Goal: Task Accomplishment & Management: Manage account settings

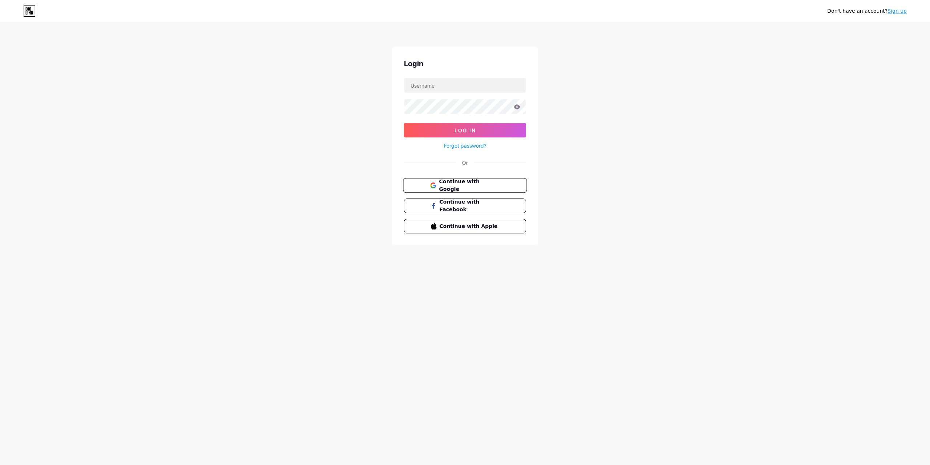
click at [456, 181] on span "Continue with Google" at bounding box center [469, 186] width 61 height 16
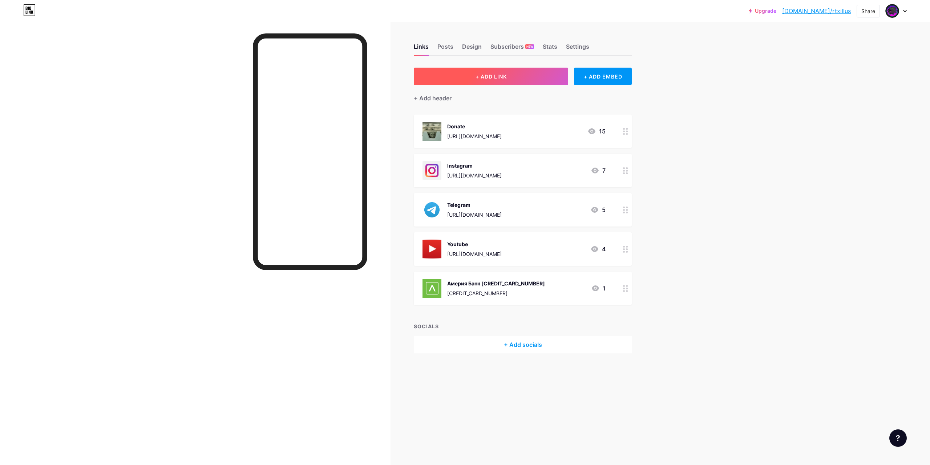
click at [476, 77] on span "+ ADD LINK" at bounding box center [491, 76] width 31 height 6
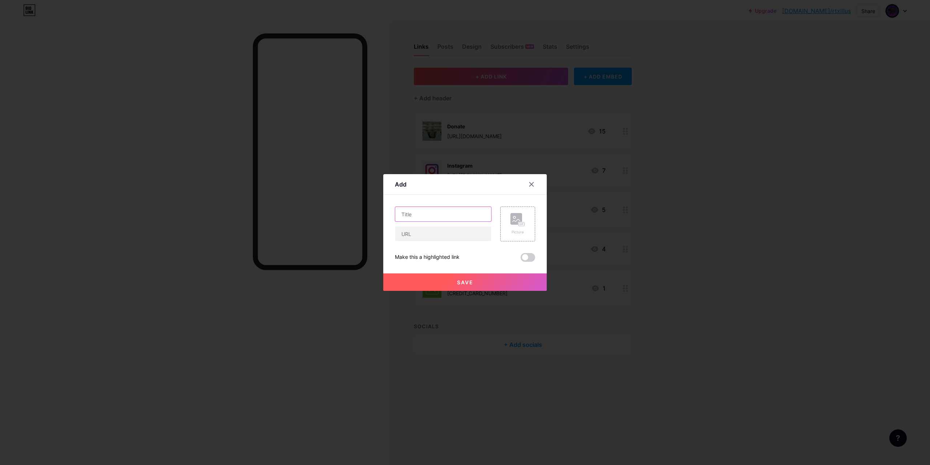
click at [421, 214] on input "text" at bounding box center [443, 214] width 96 height 15
paste input "https://steamcommunity.com/profiles/76561199088750561/"
type input "https://steamcommunity.com/profiles/76561199088750561/"
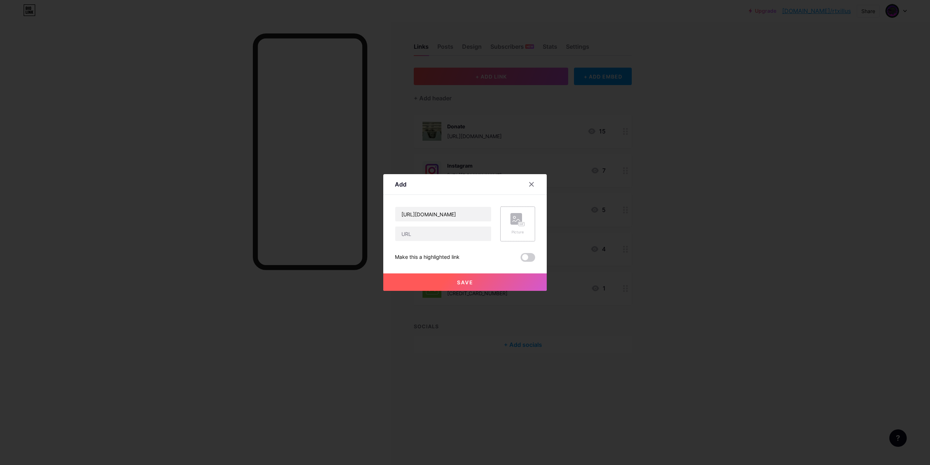
click at [516, 220] on icon at bounding box center [517, 219] width 15 height 13
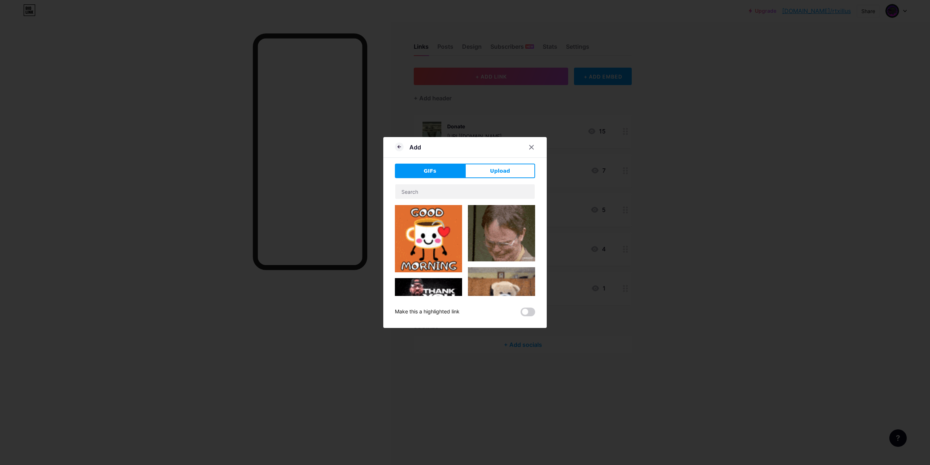
drag, startPoint x: 496, startPoint y: 167, endPoint x: 492, endPoint y: 171, distance: 5.7
click at [492, 171] on span "Upload" at bounding box center [500, 171] width 20 height 8
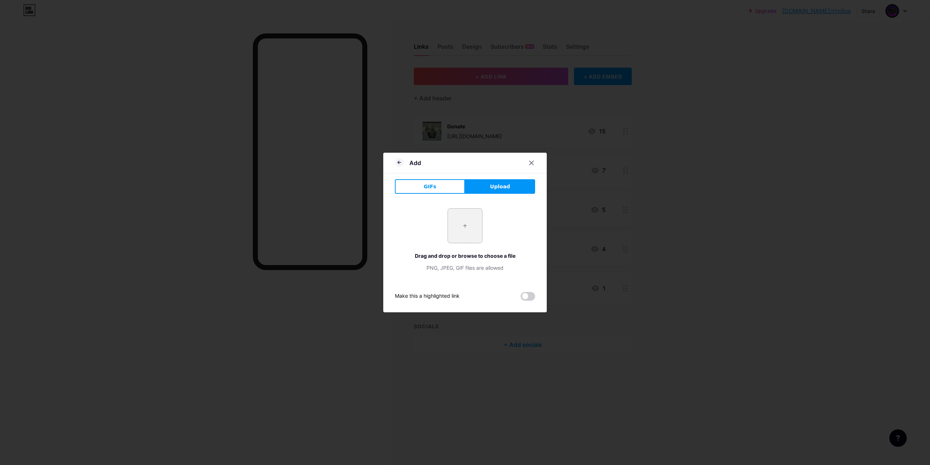
click at [462, 219] on input "file" at bounding box center [465, 226] width 34 height 34
type input "C:\fakepath\Screenshot_1.png"
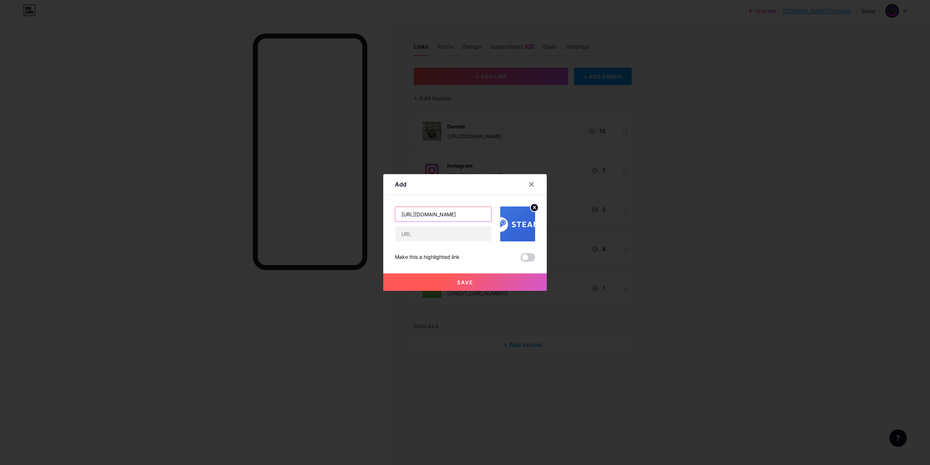
click at [447, 215] on input "https://steamcommunity.com/profiles/76561199088750561/" at bounding box center [443, 214] width 96 height 15
click at [435, 233] on input "text" at bounding box center [443, 233] width 96 height 15
paste input "https://steamcommunity.com/profiles/76561199088750561/"
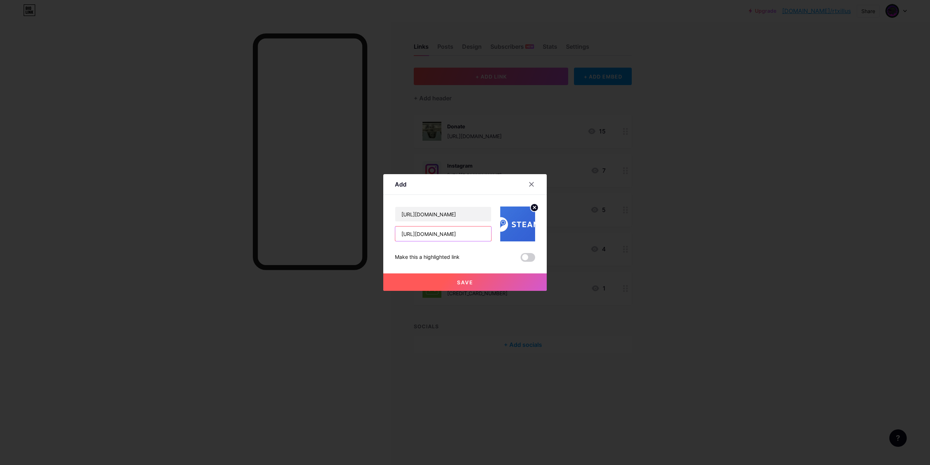
scroll to position [0, 61]
type input "https://steamcommunity.com/profiles/76561199088750561/"
click at [443, 219] on input "https://steamcommunity.com/profiles/76561199088750561/" at bounding box center [443, 214] width 96 height 15
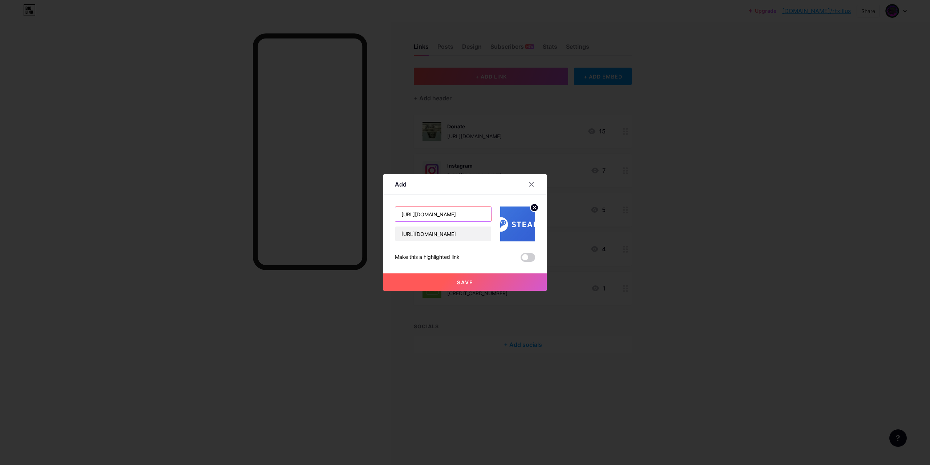
click at [443, 219] on input "https://steamcommunity.com/profiles/76561199088750561/" at bounding box center [443, 214] width 96 height 15
type input "Ы"
type input "STEAM"
click at [462, 284] on span "Save" at bounding box center [465, 282] width 16 height 6
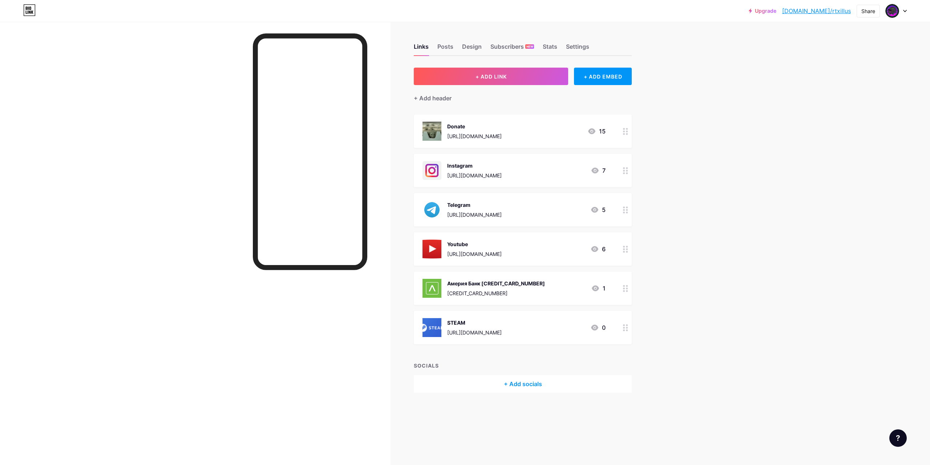
click at [431, 324] on img at bounding box center [432, 327] width 19 height 19
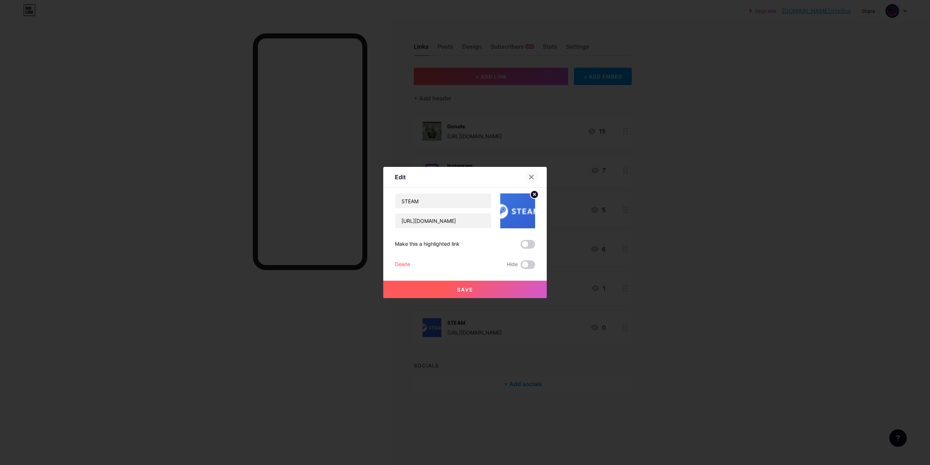
click at [529, 175] on icon at bounding box center [532, 177] width 6 height 6
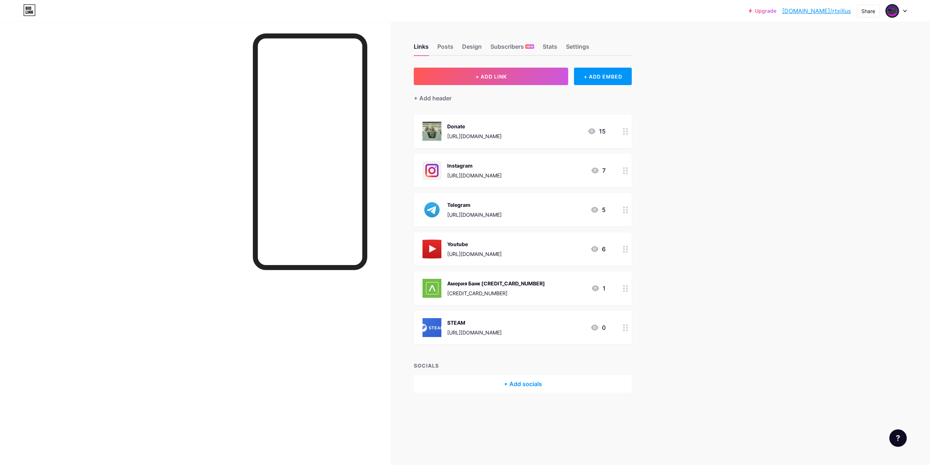
drag, startPoint x: 542, startPoint y: 279, endPoint x: 530, endPoint y: 338, distance: 60.4
click at [530, 338] on span "Donate https://www.donationalerts.com/r/rtx_illusion 15 Instagram https://www.i…" at bounding box center [523, 229] width 218 height 230
click at [601, 354] on div "+ ADD LINK + ADD EMBED + Add header Donate https://www.donationalerts.com/r/rtx…" at bounding box center [523, 230] width 218 height 325
drag, startPoint x: 479, startPoint y: 280, endPoint x: 573, endPoint y: 90, distance: 211.7
click at [581, 86] on div "+ Add header" at bounding box center [523, 94] width 218 height 18
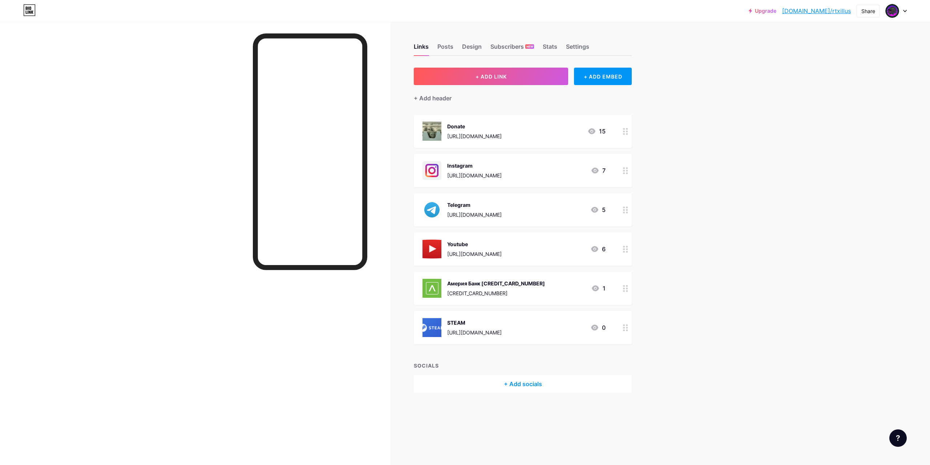
click at [833, 13] on link "[DOMAIN_NAME]/rtxillus" at bounding box center [816, 11] width 69 height 9
click at [627, 288] on circle at bounding box center [627, 288] width 2 height 2
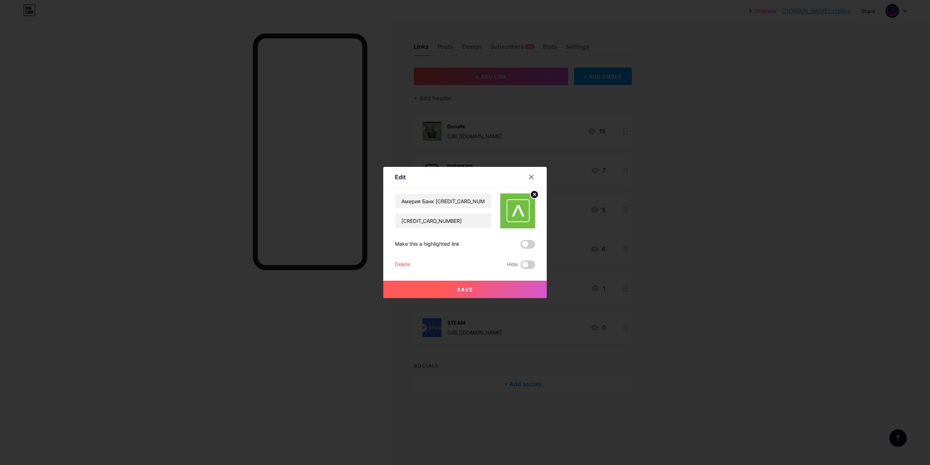
click at [397, 262] on div "Delete" at bounding box center [402, 264] width 15 height 9
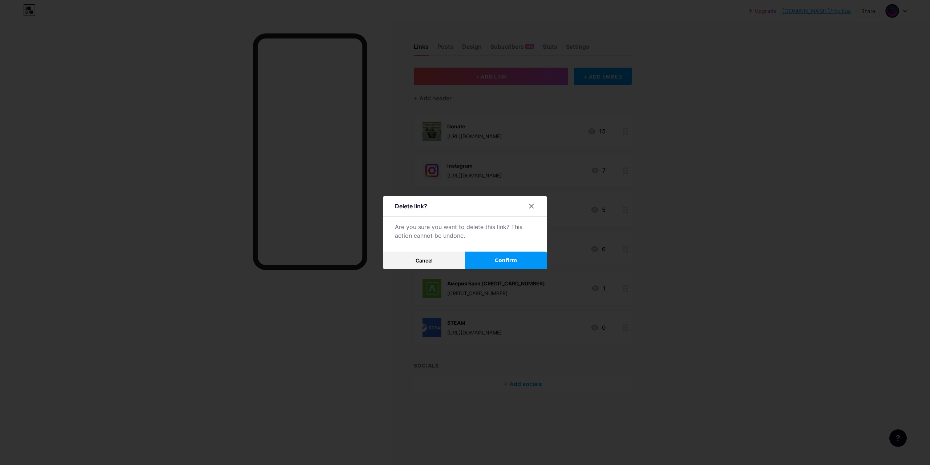
click at [503, 259] on span "Confirm" at bounding box center [506, 261] width 23 height 8
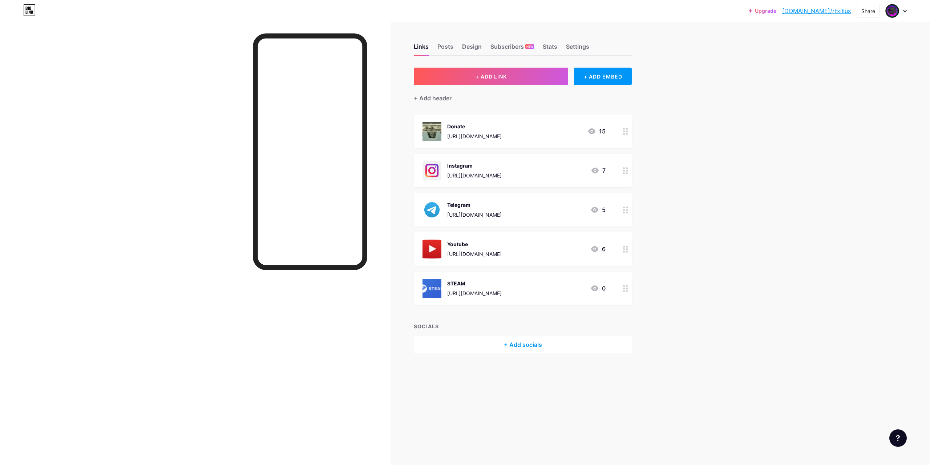
click at [628, 211] on icon at bounding box center [625, 209] width 5 height 7
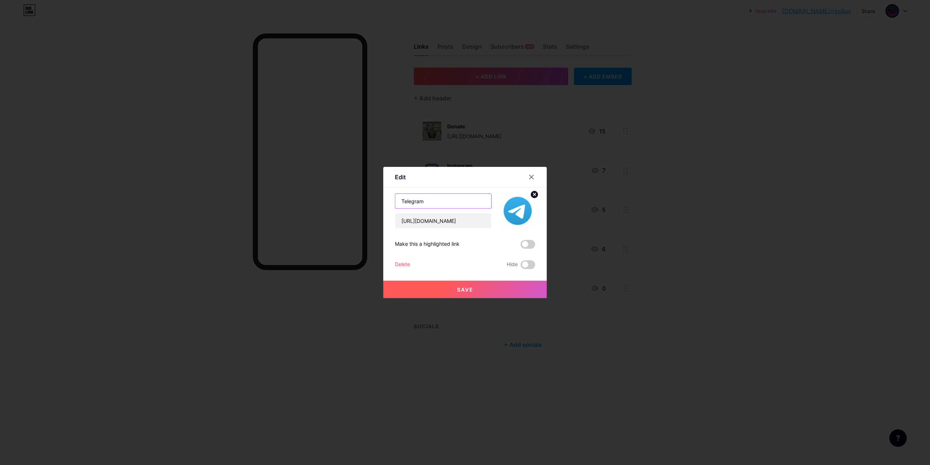
click at [433, 200] on input "Telegram" at bounding box center [443, 201] width 96 height 15
type input "Telegram Канал"
click at [471, 291] on button "Save" at bounding box center [464, 288] width 163 height 17
